Goal: Transaction & Acquisition: Purchase product/service

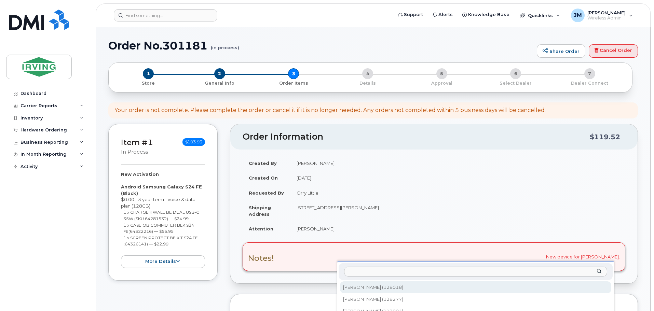
scroll to position [177, 0]
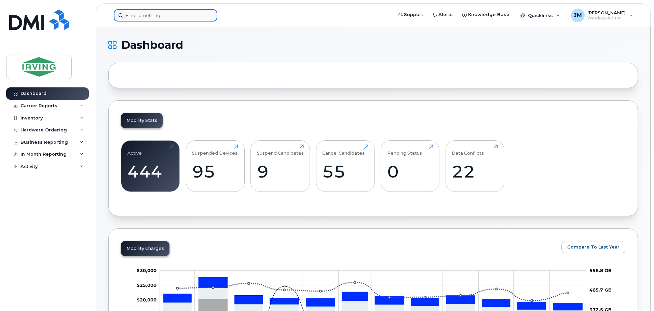
click at [203, 16] on input at bounding box center [165, 15] width 103 height 12
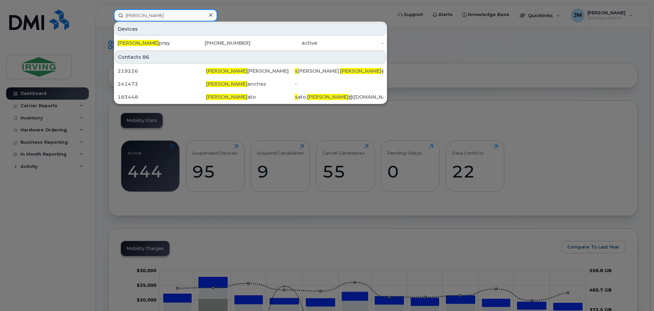
type input "david s"
click at [157, 43] on div "David S pray" at bounding box center [151, 43] width 67 height 7
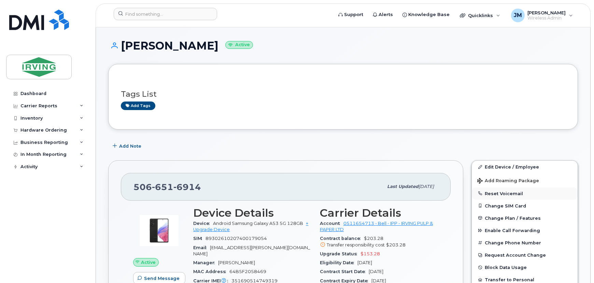
click at [509, 188] on button "Reset Voicemail" at bounding box center [525, 193] width 106 height 12
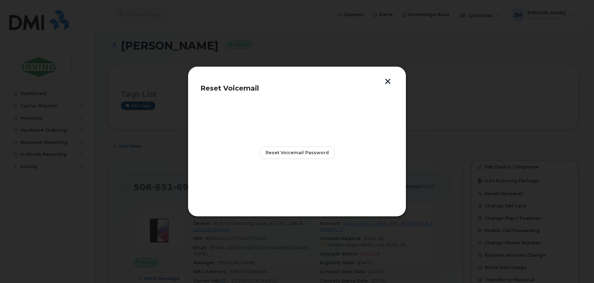
click at [389, 82] on button "button" at bounding box center [388, 82] width 10 height 7
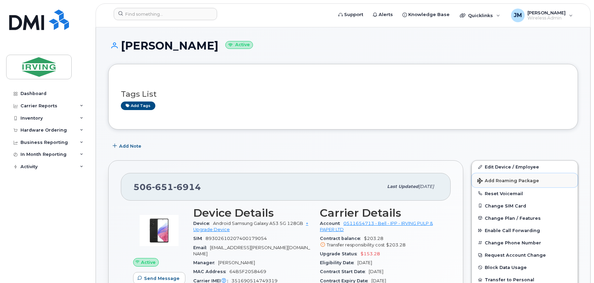
click at [509, 180] on span "Add Roaming Package" at bounding box center [509, 181] width 62 height 6
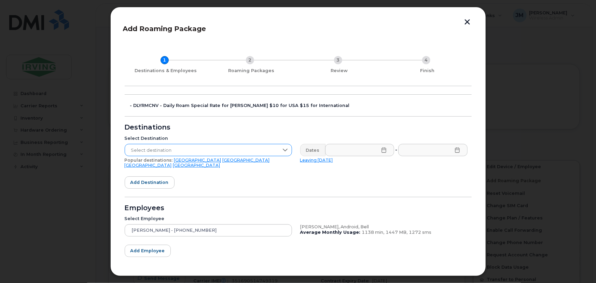
click at [162, 147] on span "Select destination" at bounding box center [202, 150] width 154 height 12
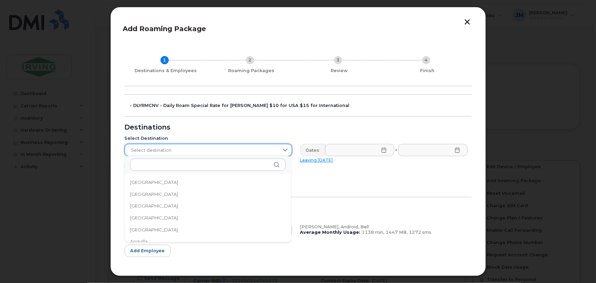
scroll to position [2213, 0]
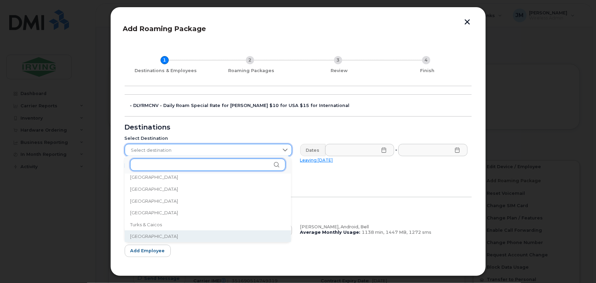
click at [168, 163] on input "text" at bounding box center [207, 164] width 155 height 12
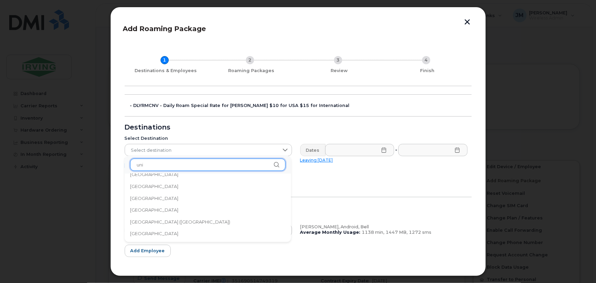
scroll to position [0, 0]
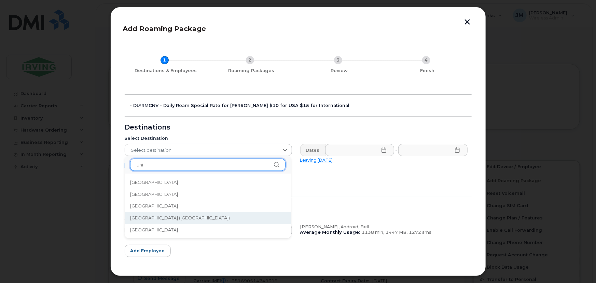
type input "uni"
click at [192, 220] on span "[GEOGRAPHIC_DATA] ([GEOGRAPHIC_DATA])" at bounding box center [180, 218] width 100 height 6
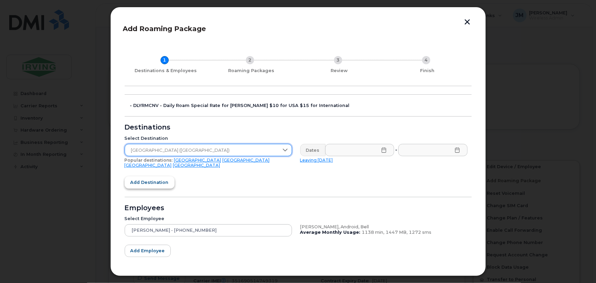
click at [167, 178] on button "Add destination" at bounding box center [150, 182] width 50 height 12
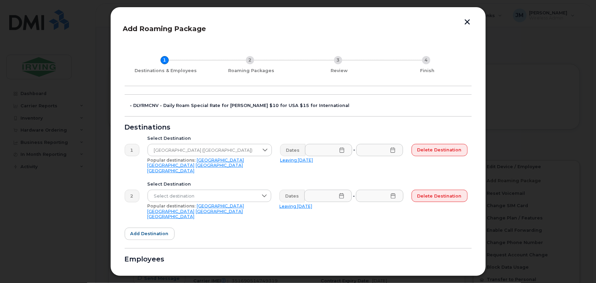
click at [341, 150] on icon at bounding box center [341, 149] width 5 height 5
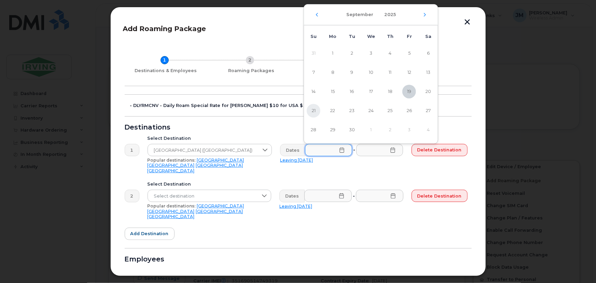
click at [315, 112] on span "21" at bounding box center [314, 111] width 14 height 14
type input "09/21/2025"
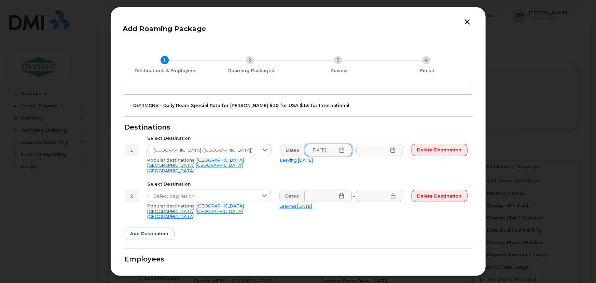
click at [395, 151] on icon at bounding box center [392, 149] width 5 height 5
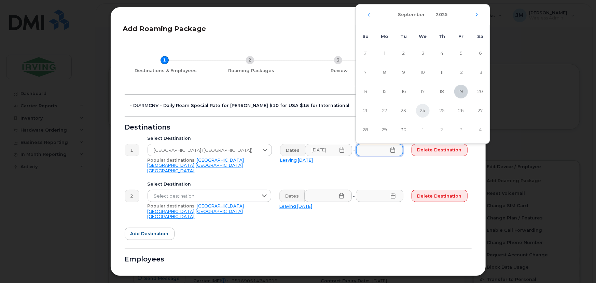
click at [423, 113] on span "24" at bounding box center [423, 111] width 14 height 14
type input "09/24/2025"
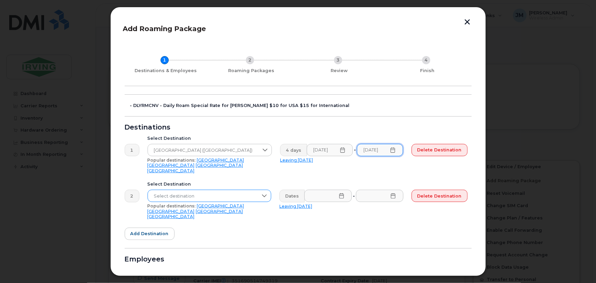
click at [170, 190] on span "Select destination" at bounding box center [203, 196] width 110 height 12
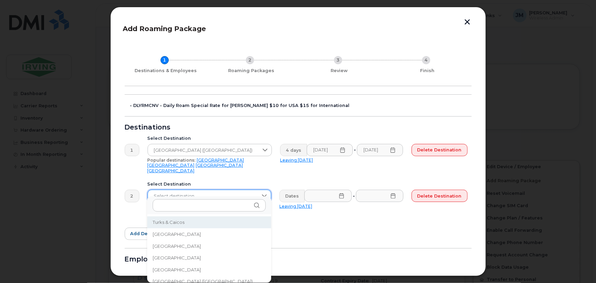
scroll to position [2265, 0]
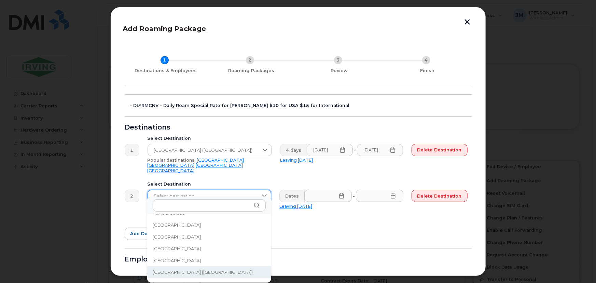
click at [184, 271] on span "[GEOGRAPHIC_DATA] ([GEOGRAPHIC_DATA])" at bounding box center [203, 272] width 100 height 6
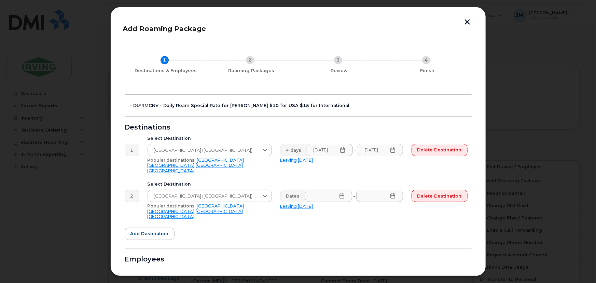
click at [341, 193] on icon at bounding box center [341, 195] width 5 height 5
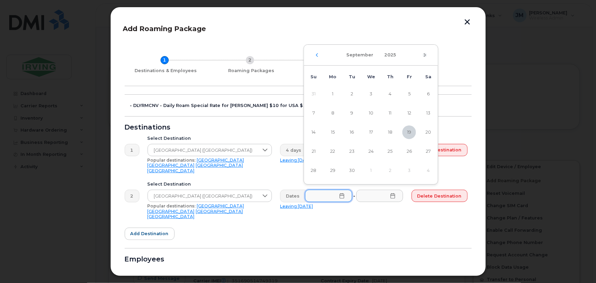
click at [424, 55] on icon "Next Month" at bounding box center [425, 54] width 4 height 5
click at [330, 133] on span "10" at bounding box center [333, 132] width 14 height 14
type input "11/10/2025"
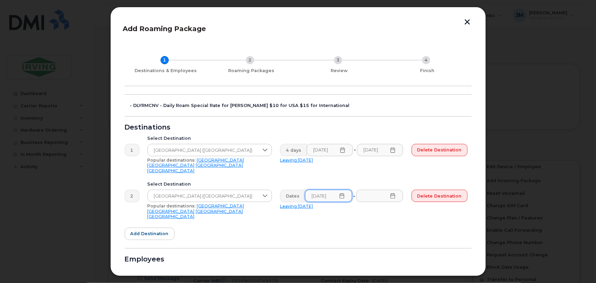
click at [393, 193] on icon at bounding box center [392, 195] width 5 height 5
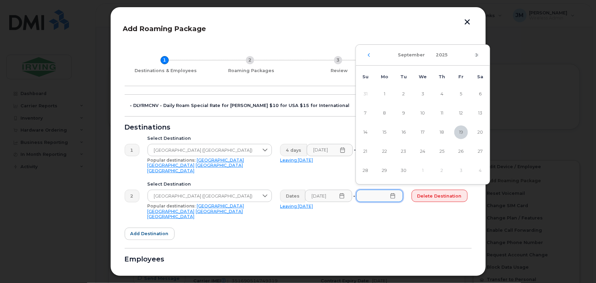
click at [475, 55] on icon "Next Month" at bounding box center [477, 54] width 4 height 5
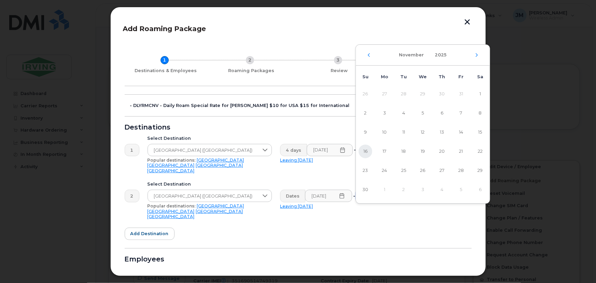
click at [364, 152] on span "16" at bounding box center [366, 151] width 14 height 14
type input "11/16/2025"
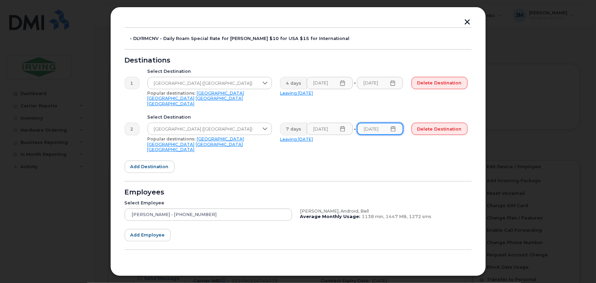
scroll to position [72, 0]
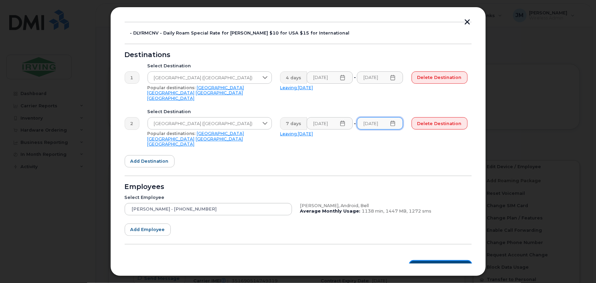
click at [441, 263] on span "Roaming Packages" at bounding box center [443, 266] width 46 height 6
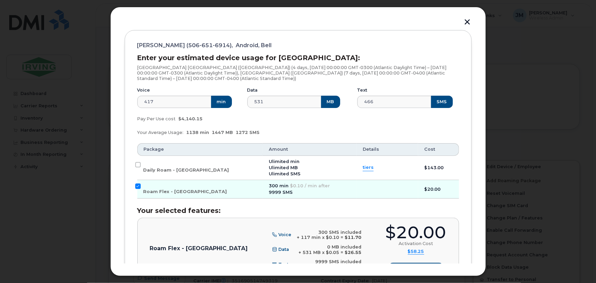
scroll to position [81, 0]
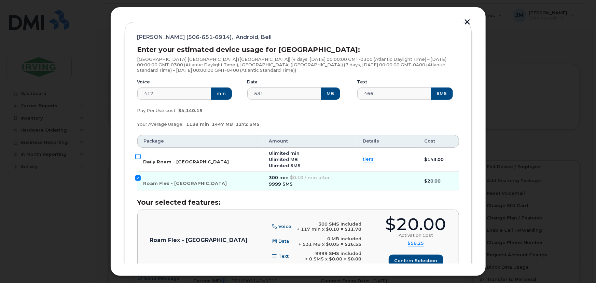
click at [137, 156] on input "Daily Roam - USA" at bounding box center [137, 156] width 5 height 5
checkbox input "true"
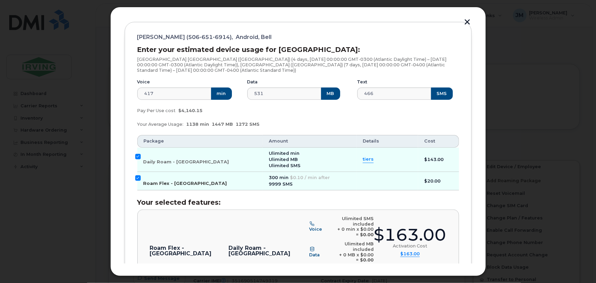
click at [137, 180] on input "Roam Flex - USA" at bounding box center [137, 177] width 5 height 5
checkbox input "false"
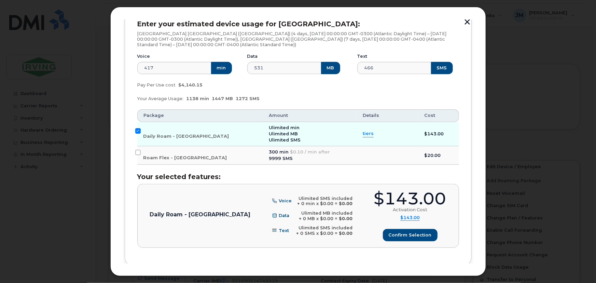
scroll to position [139, 0]
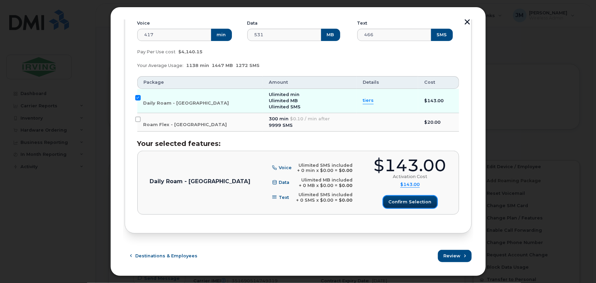
click at [413, 205] on span "Confirm selection" at bounding box center [410, 201] width 43 height 6
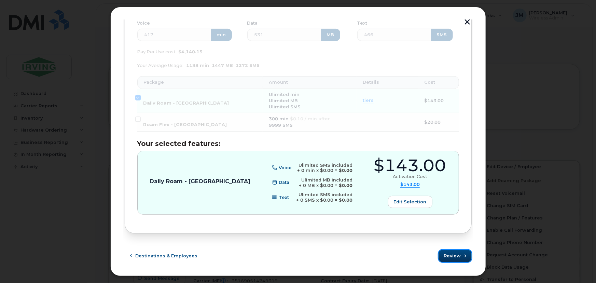
click at [463, 256] on icon "submit" at bounding box center [465, 256] width 4 height 4
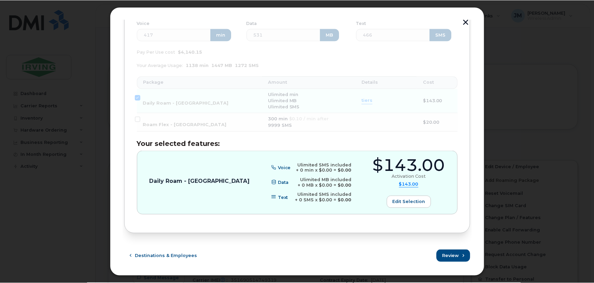
scroll to position [0, 0]
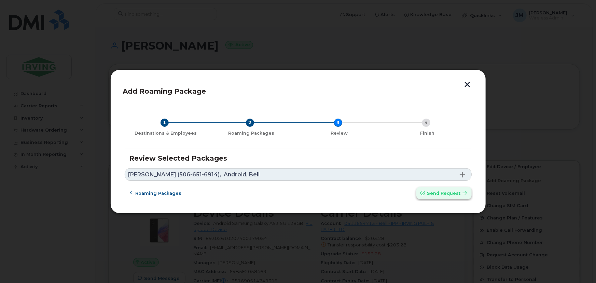
click at [448, 192] on span "Send request" at bounding box center [443, 193] width 33 height 6
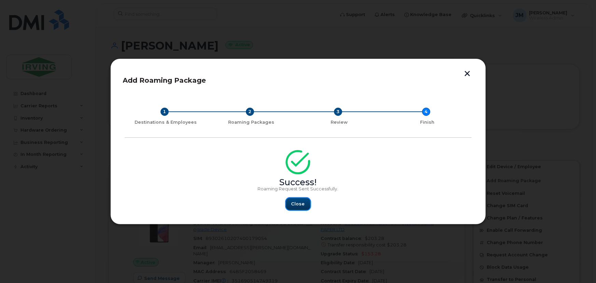
click at [298, 207] on span "Close" at bounding box center [298, 204] width 14 height 6
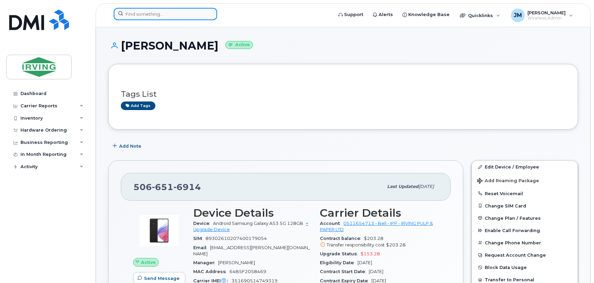
click at [160, 16] on input at bounding box center [165, 14] width 103 height 12
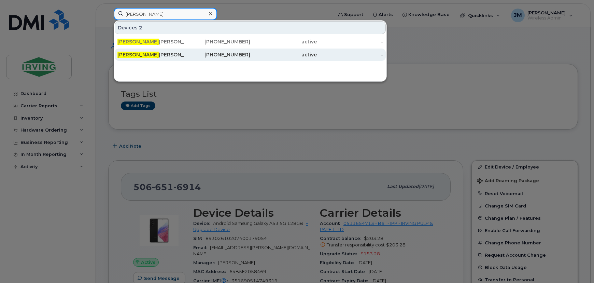
type input "Dale"
click at [150, 54] on div "Dale Chaffey" at bounding box center [151, 54] width 67 height 7
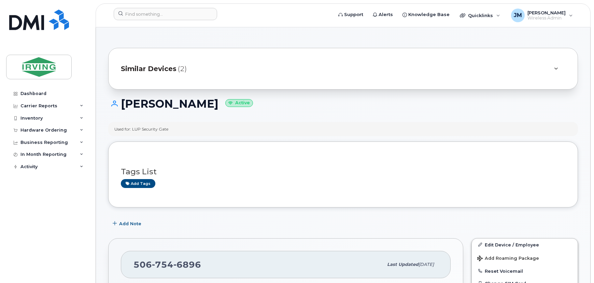
click at [183, 71] on span "(2)" at bounding box center [182, 69] width 9 height 10
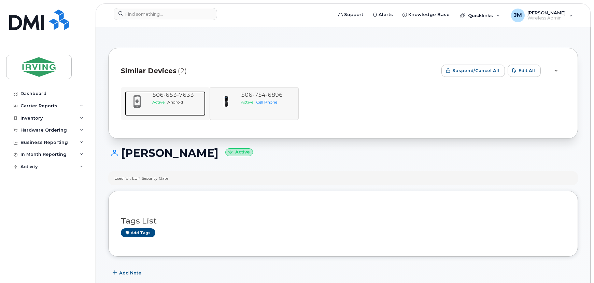
click at [178, 100] on span "Android" at bounding box center [175, 101] width 16 height 5
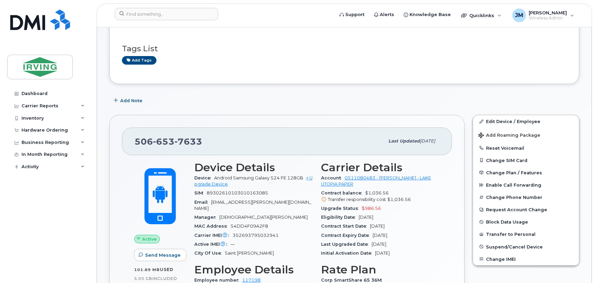
scroll to position [124, 0]
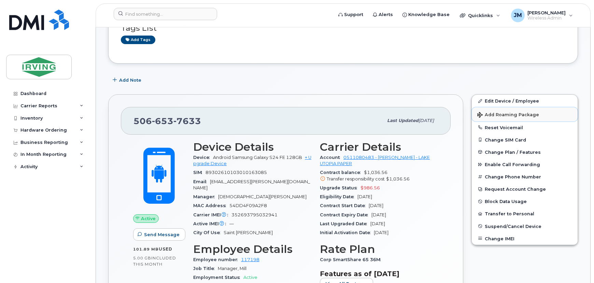
click at [515, 116] on span "Add Roaming Package" at bounding box center [509, 115] width 62 height 6
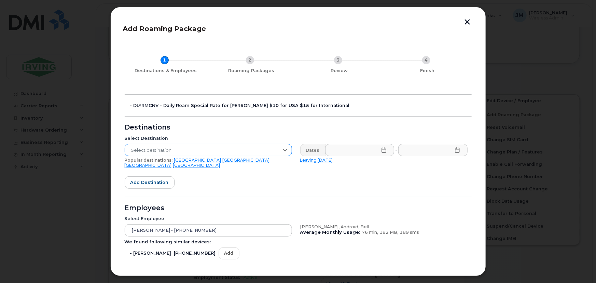
click at [195, 148] on span "Select destination" at bounding box center [202, 150] width 154 height 12
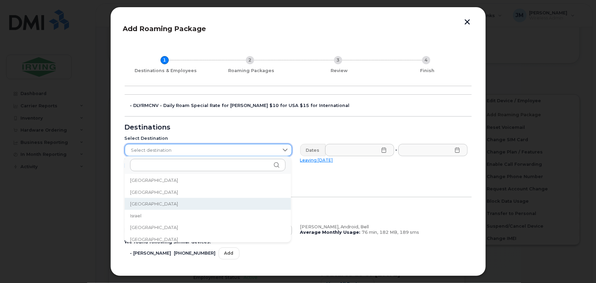
scroll to position [1079, 0]
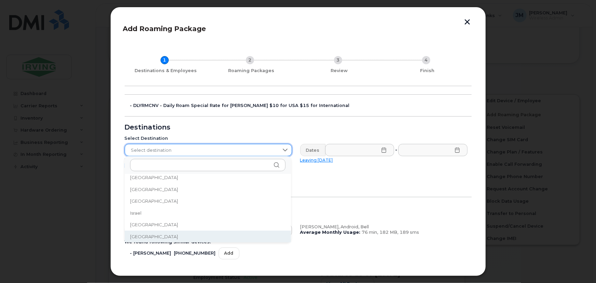
click at [150, 234] on li "[GEOGRAPHIC_DATA]" at bounding box center [208, 237] width 166 height 12
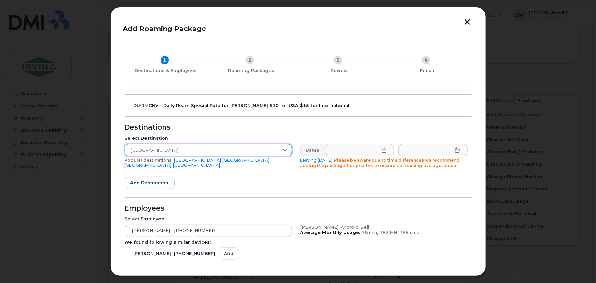
click at [383, 150] on icon at bounding box center [384, 149] width 4 height 5
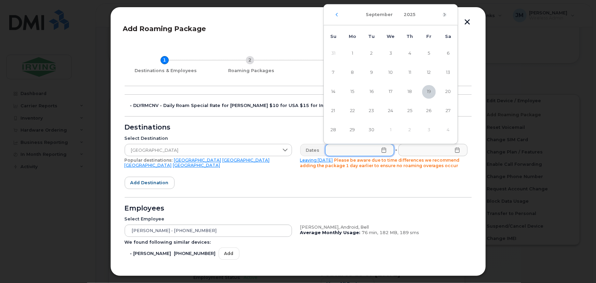
click at [446, 14] on icon "Next Month" at bounding box center [445, 14] width 4 height 5
click at [427, 53] on span "3" at bounding box center [429, 54] width 14 height 14
type input "[DATE]"
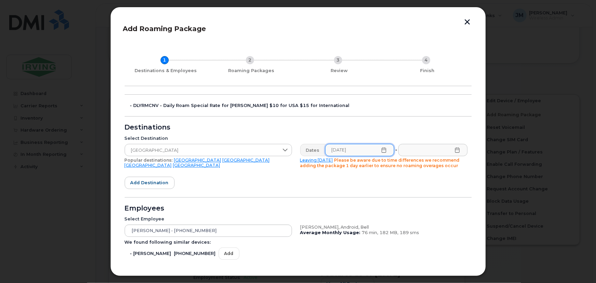
click at [455, 150] on icon at bounding box center [457, 149] width 5 height 5
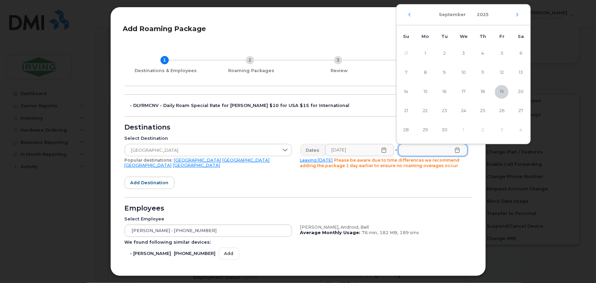
click at [520, 13] on div "[DATE]" at bounding box center [464, 14] width 134 height 21
click at [519, 14] on icon "Next Month" at bounding box center [517, 14] width 4 height 5
click at [405, 92] on span "12" at bounding box center [406, 92] width 14 height 14
type input "[DATE]"
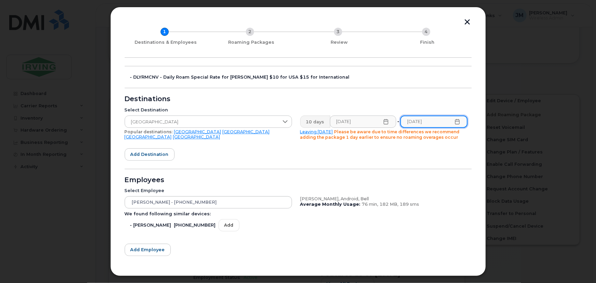
scroll to position [59, 0]
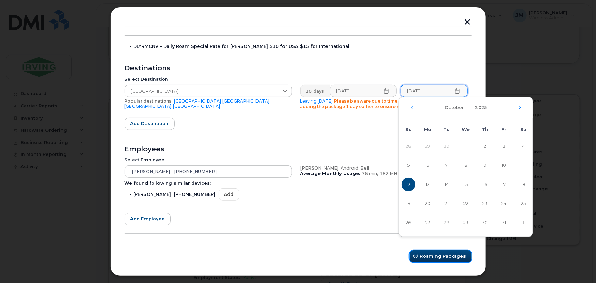
click at [435, 256] on span "Roaming Packages" at bounding box center [443, 256] width 46 height 6
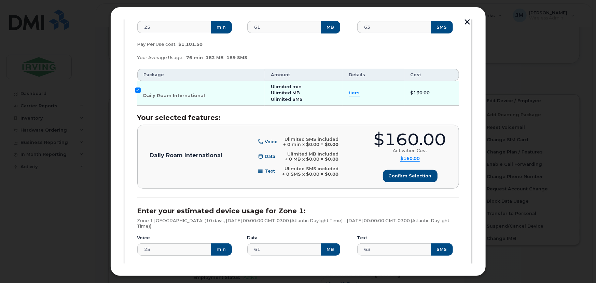
scroll to position [183, 0]
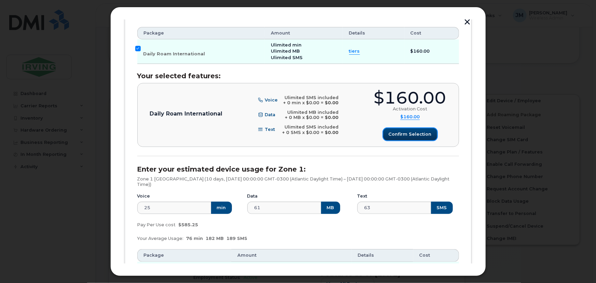
click at [421, 135] on span "Confirm selection" at bounding box center [410, 134] width 43 height 6
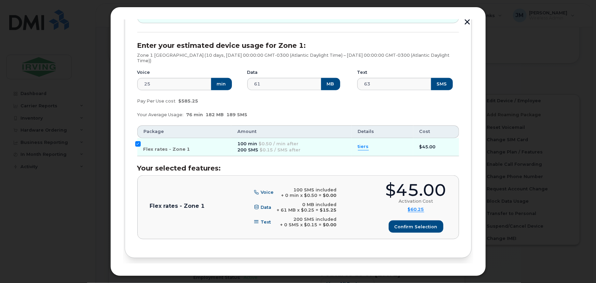
scroll to position [331, 0]
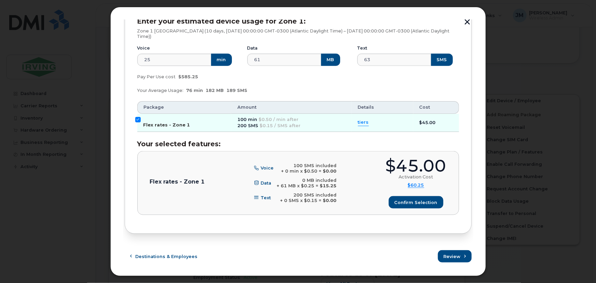
click at [138, 118] on input "Flex rates - Zone 1" at bounding box center [137, 119] width 5 height 5
checkbox input "false"
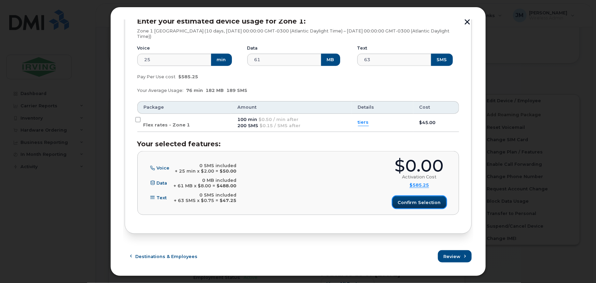
click at [431, 205] on button "Confirm selection" at bounding box center [419, 202] width 54 height 12
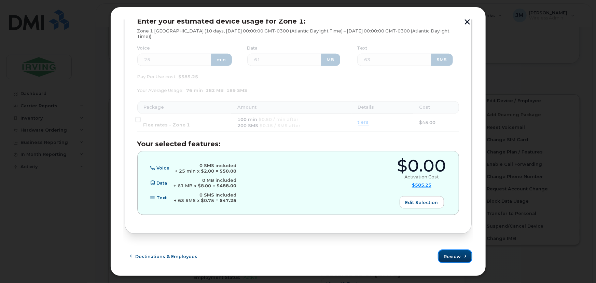
click at [455, 256] on span "Review" at bounding box center [452, 256] width 17 height 6
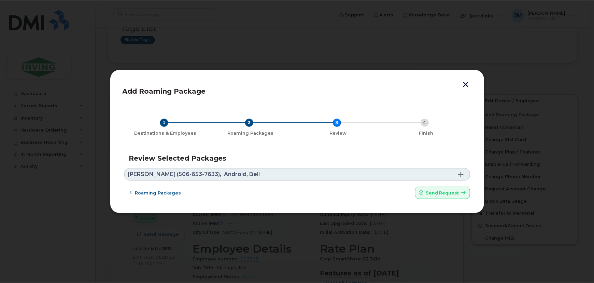
scroll to position [0, 0]
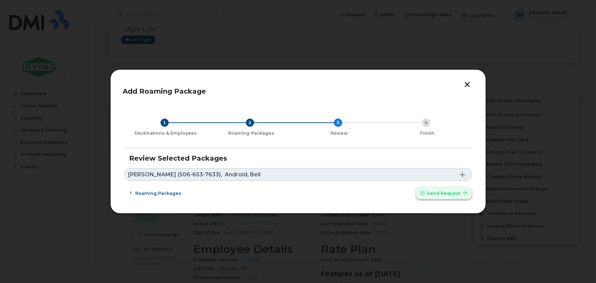
click at [454, 194] on span "Send request" at bounding box center [443, 193] width 33 height 6
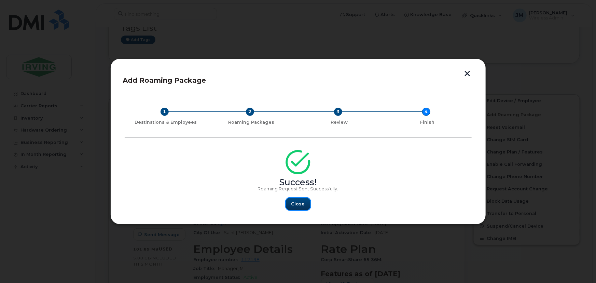
click at [293, 205] on span "Close" at bounding box center [298, 204] width 14 height 6
